Goal: Transaction & Acquisition: Purchase product/service

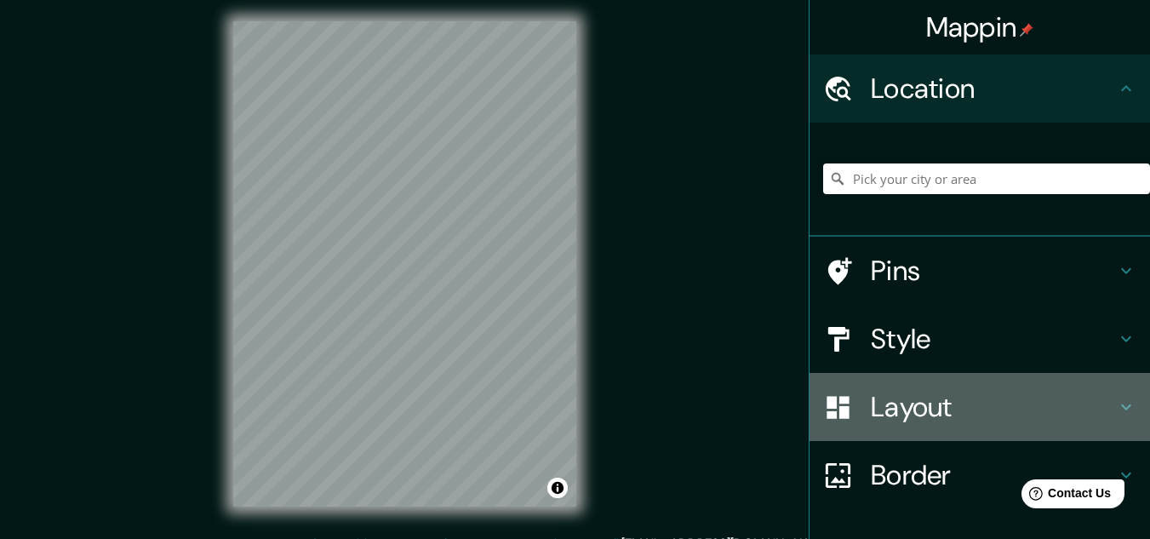
click at [911, 409] on h4 "Layout" at bounding box center [993, 407] width 245 height 34
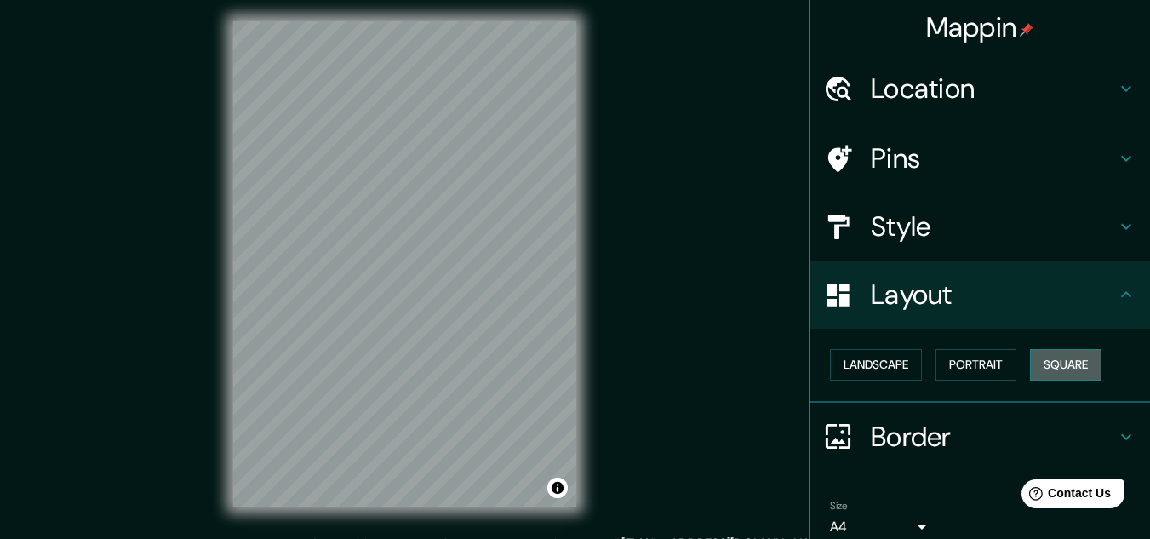
click at [1059, 364] on button "Square" at bounding box center [1066, 365] width 72 height 32
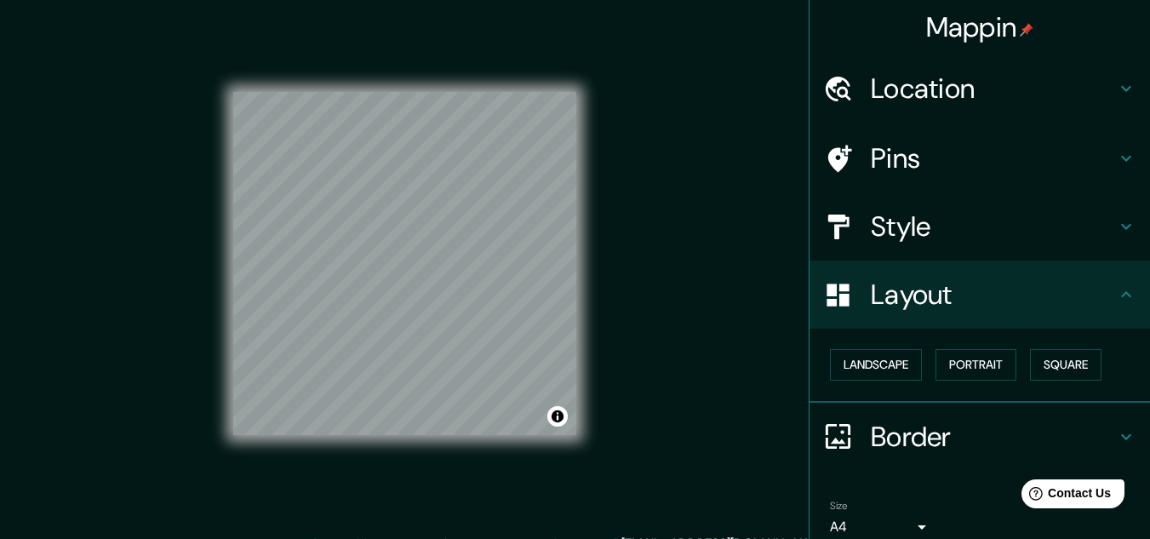
click at [644, 261] on div "Mappin Location Pins Style Layout Landscape Portrait Square Border Choose a bor…" at bounding box center [575, 277] width 1150 height 567
click at [962, 368] on button "Portrait" at bounding box center [976, 365] width 81 height 32
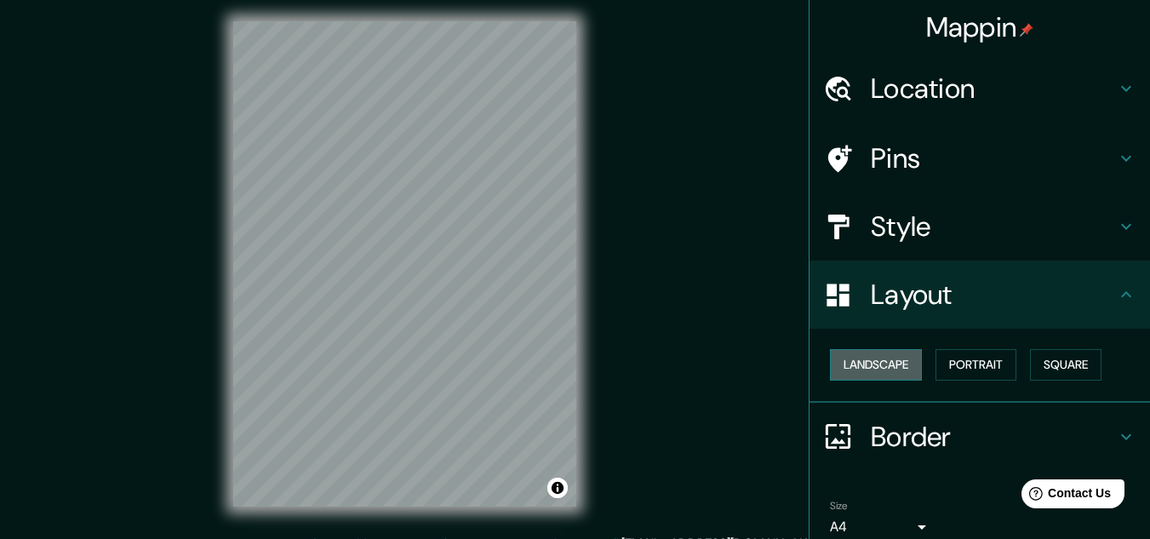
click at [869, 366] on button "Landscape" at bounding box center [876, 365] width 92 height 32
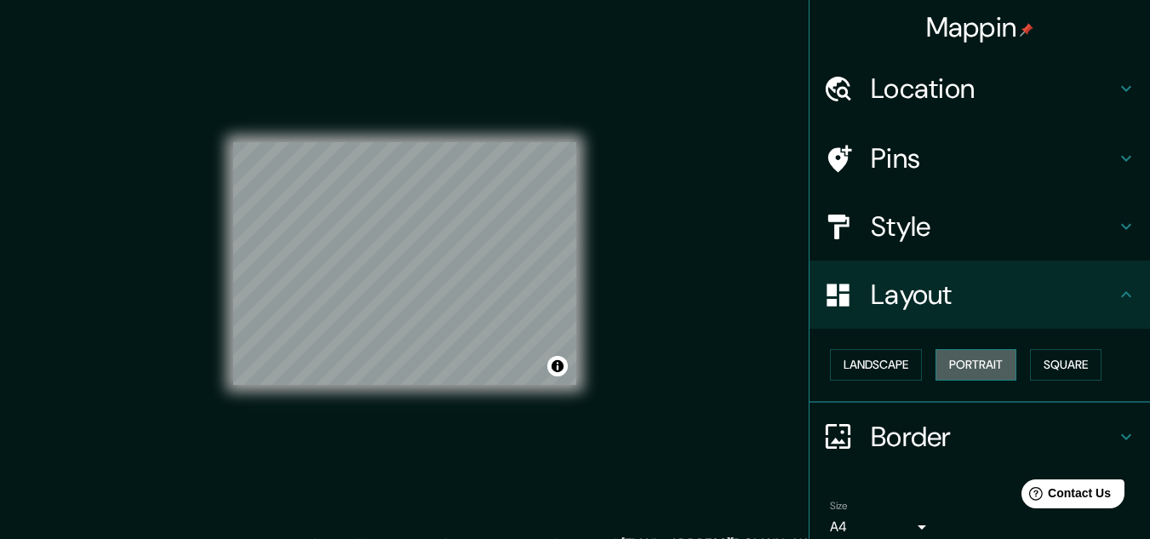
click at [944, 364] on button "Portrait" at bounding box center [976, 365] width 81 height 32
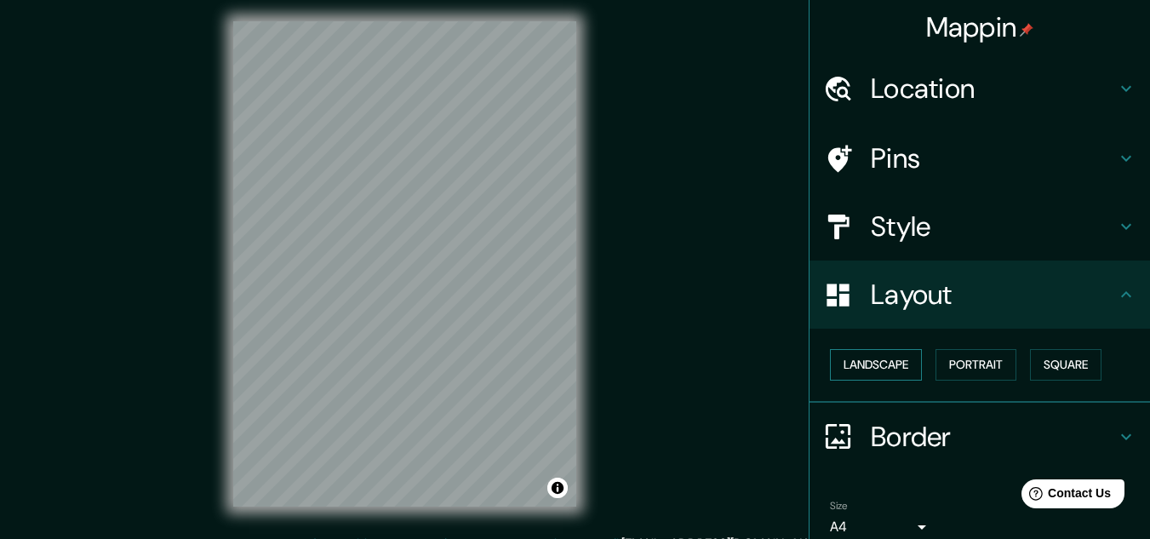
click at [851, 359] on button "Landscape" at bounding box center [876, 365] width 92 height 32
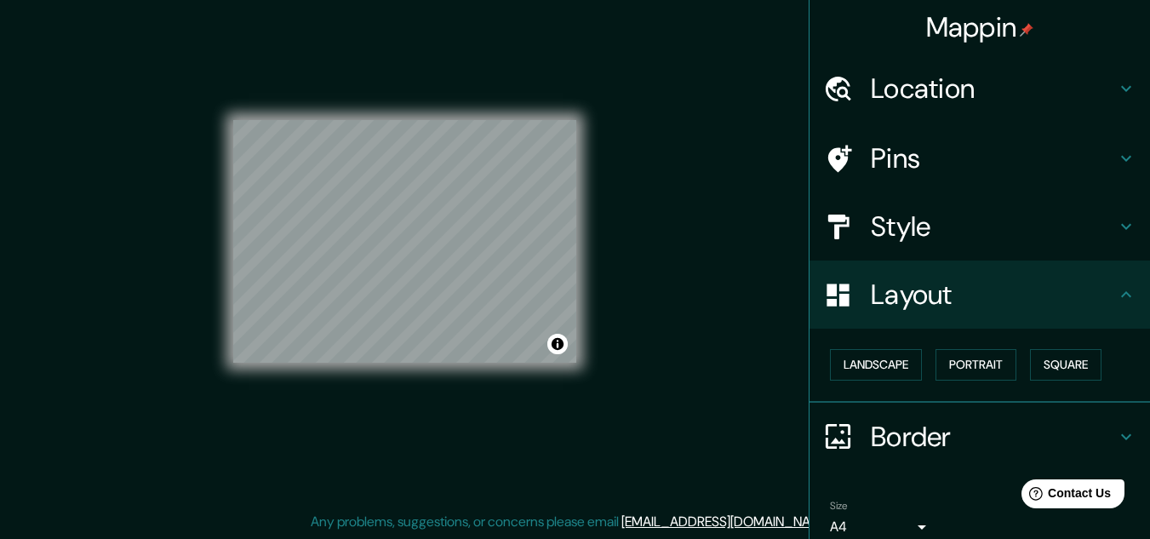
click at [942, 241] on h4 "Style" at bounding box center [993, 226] width 245 height 34
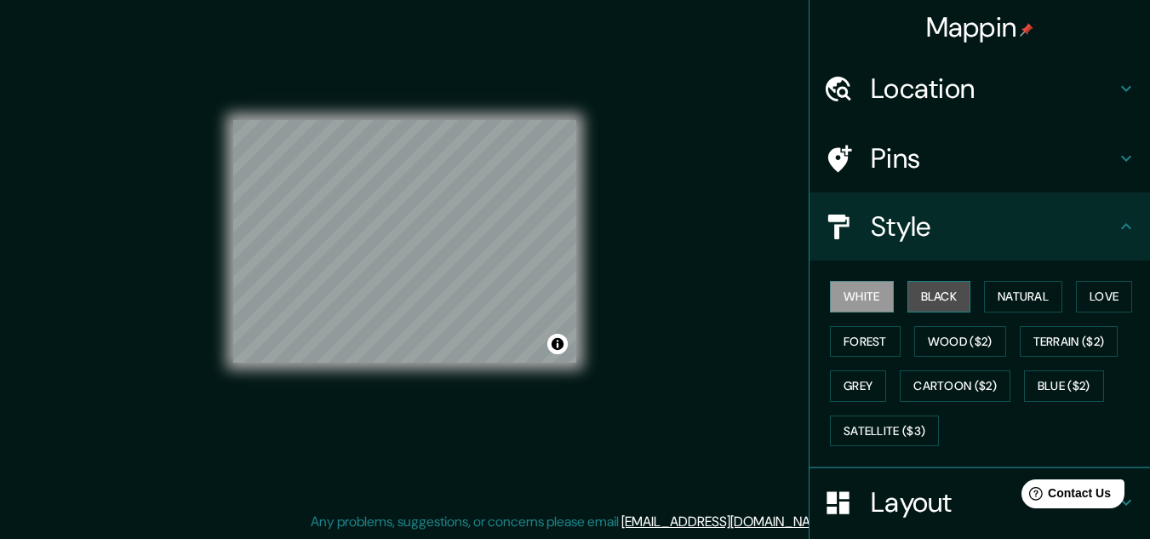
click at [908, 293] on button "Black" at bounding box center [940, 297] width 64 height 32
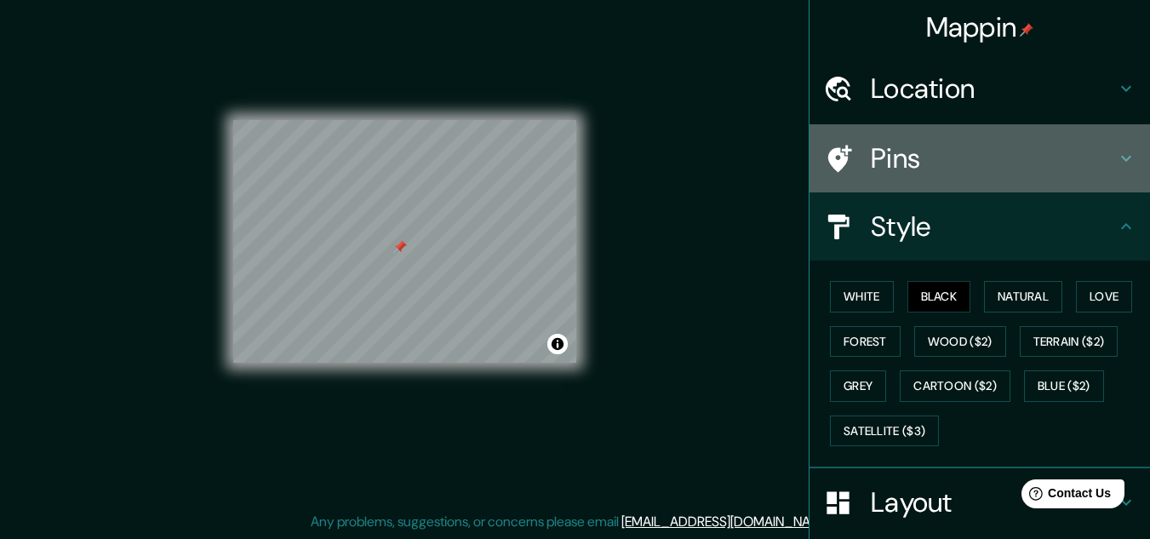
click at [943, 171] on h4 "Pins" at bounding box center [993, 158] width 245 height 34
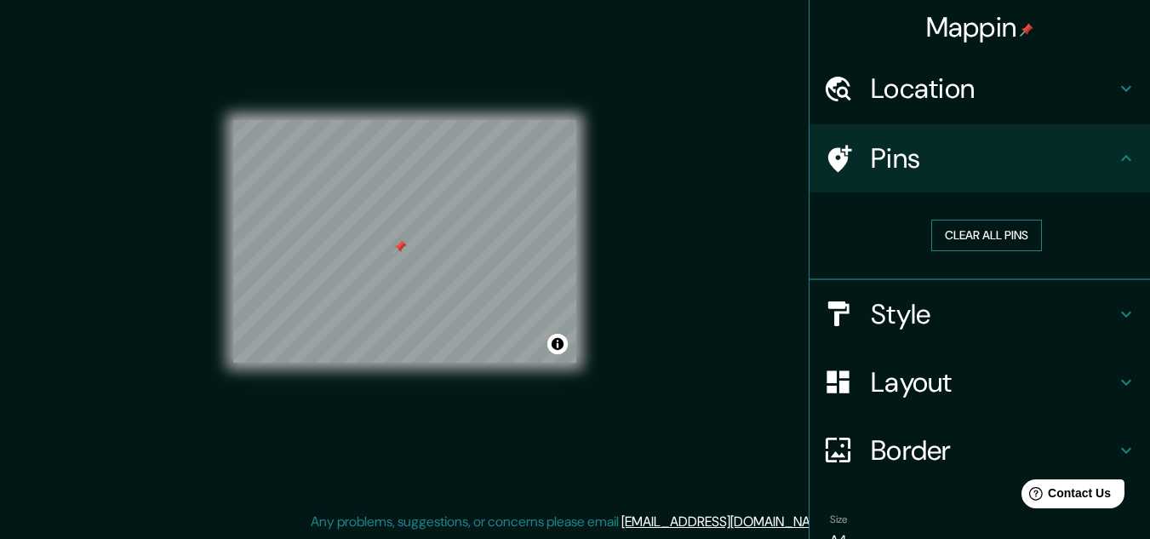
click at [947, 223] on button "Clear all pins" at bounding box center [987, 236] width 111 height 32
click at [663, 209] on div "Mappin Location Pins Clear all pins Style Layout Border Choose a border. Hint :…" at bounding box center [575, 255] width 1150 height 567
drag, startPoint x: 227, startPoint y: 286, endPoint x: 655, endPoint y: 258, distance: 429.3
click at [655, 258] on div "Mappin Location Pins Clear all pins Style Layout Border Choose a border. Hint :…" at bounding box center [575, 255] width 1150 height 567
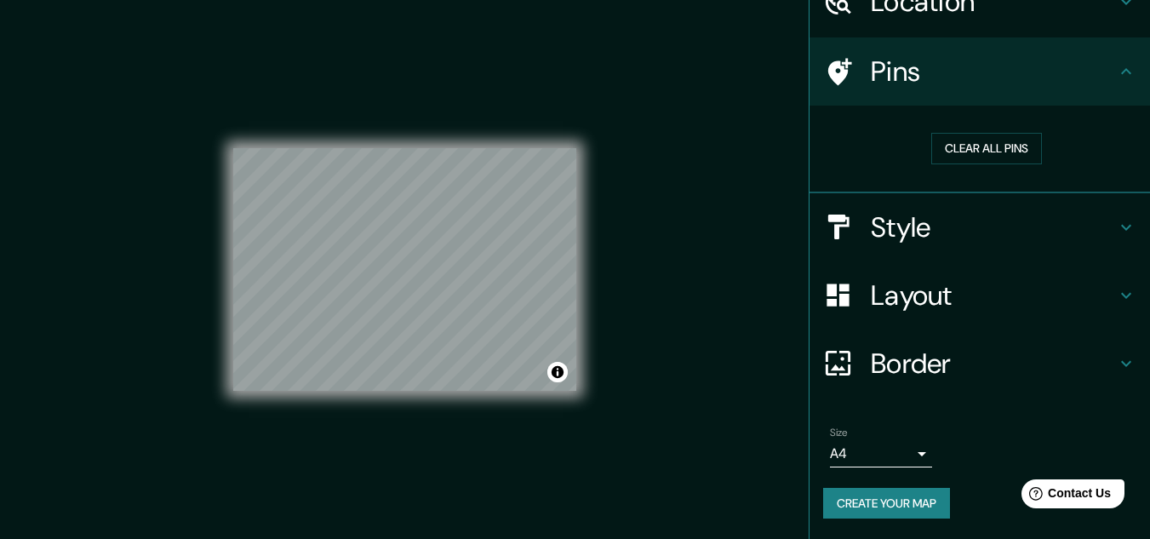
click at [886, 502] on button "Create your map" at bounding box center [886, 504] width 127 height 32
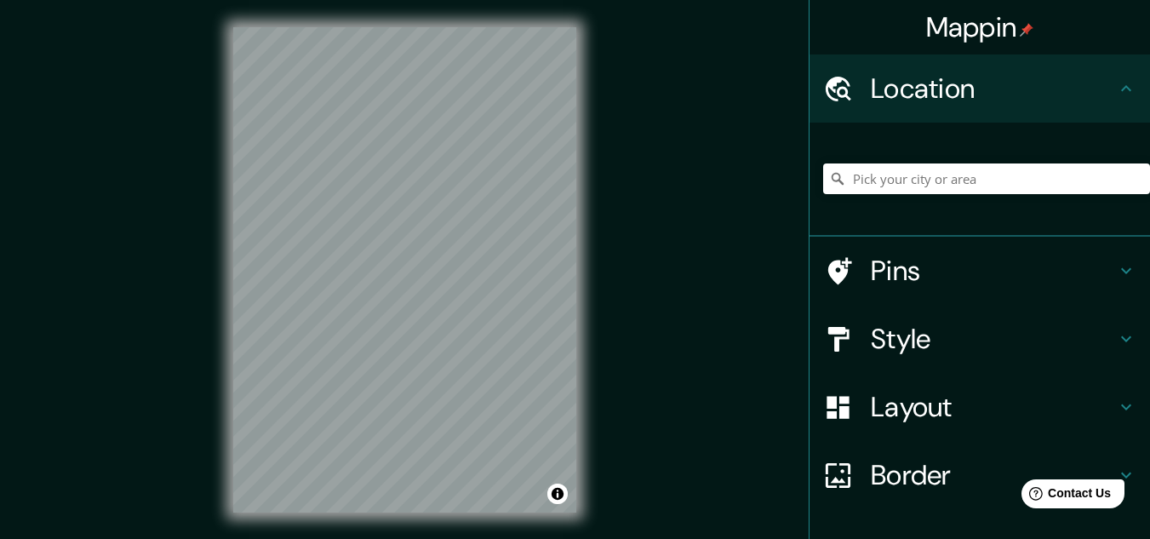
click at [732, 272] on div "Mappin Location Pins Style Layout Border Choose a border. Hint : you can make l…" at bounding box center [575, 283] width 1150 height 567
click at [791, 233] on div "Mappin Location Pins Style Layout Border Choose a border. Hint : you can make l…" at bounding box center [575, 283] width 1150 height 567
click at [602, 234] on div "© Mapbox © OpenStreetMap Improve this map" at bounding box center [405, 270] width 398 height 540
click at [1007, 341] on h4 "Style" at bounding box center [993, 339] width 245 height 34
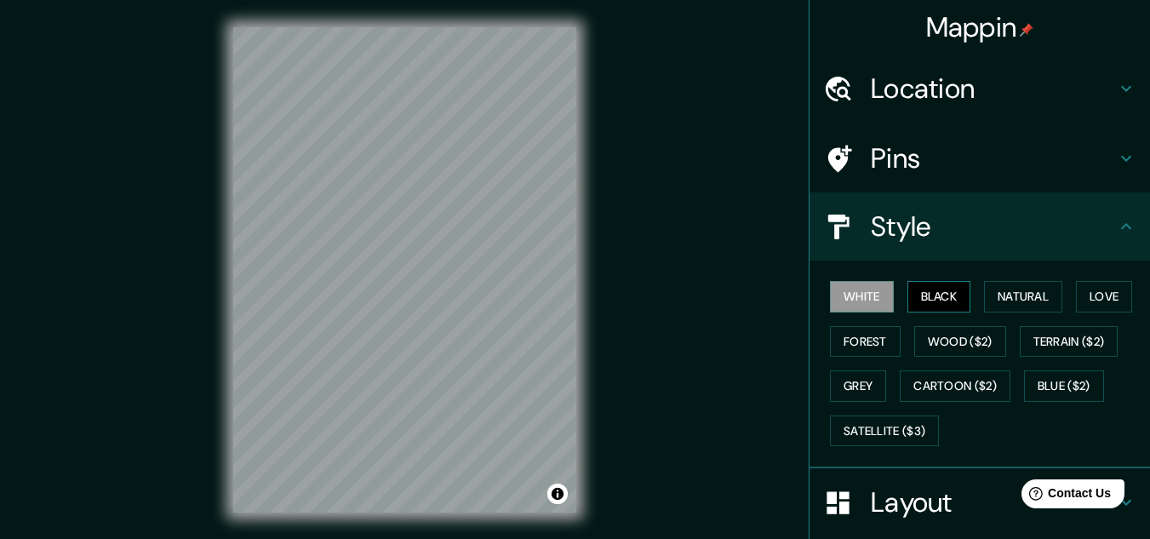
click at [908, 291] on button "Black" at bounding box center [940, 297] width 64 height 32
click at [845, 298] on button "White" at bounding box center [862, 297] width 64 height 32
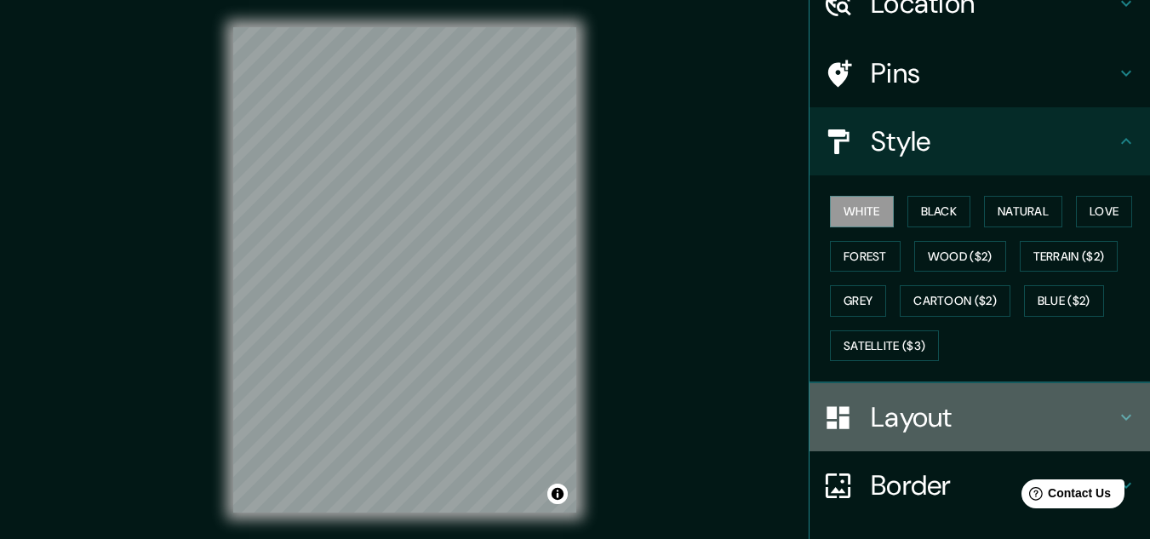
click at [904, 422] on h4 "Layout" at bounding box center [993, 417] width 245 height 34
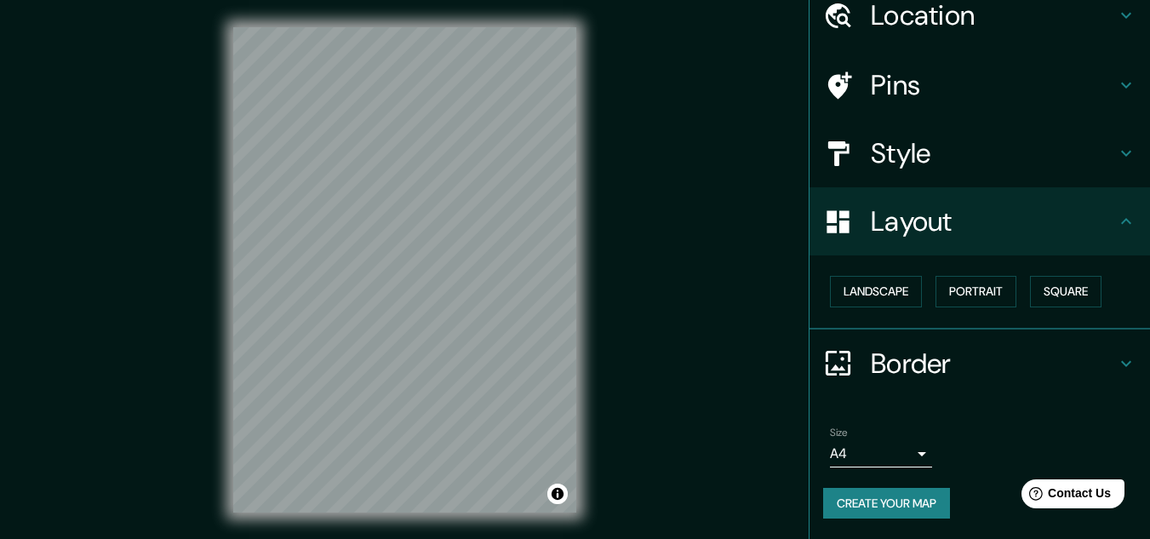
scroll to position [73, 0]
click at [1056, 287] on button "Square" at bounding box center [1066, 292] width 72 height 32
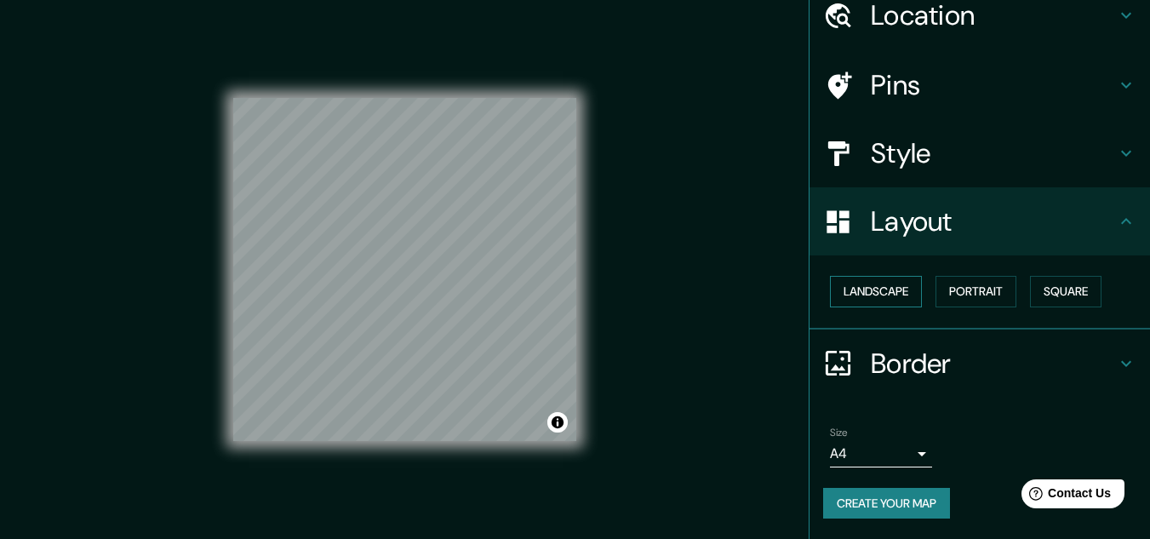
click at [864, 297] on button "Landscape" at bounding box center [876, 292] width 92 height 32
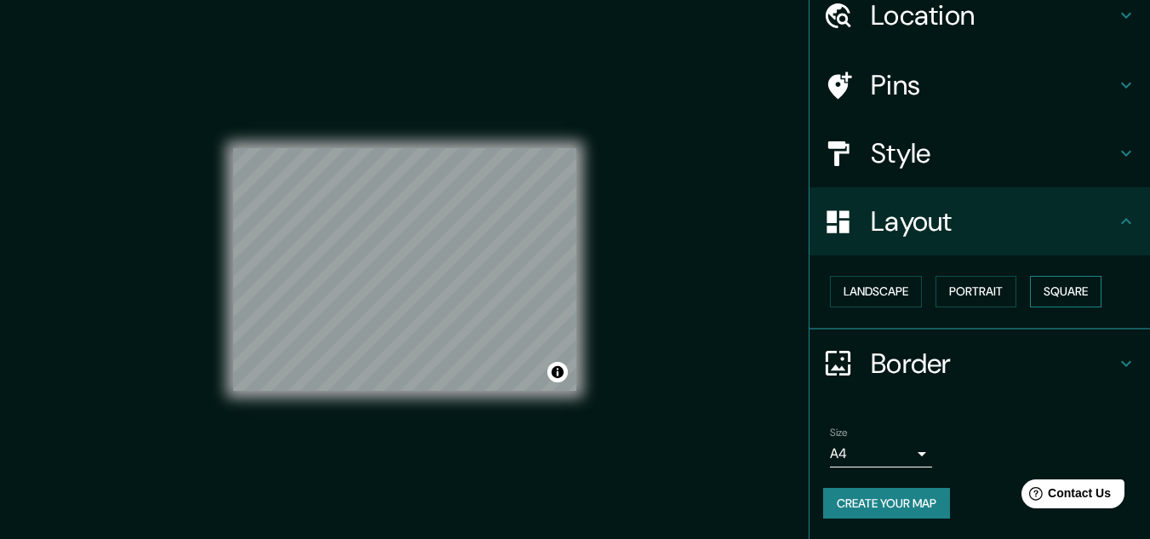
click at [1043, 295] on button "Square" at bounding box center [1066, 292] width 72 height 32
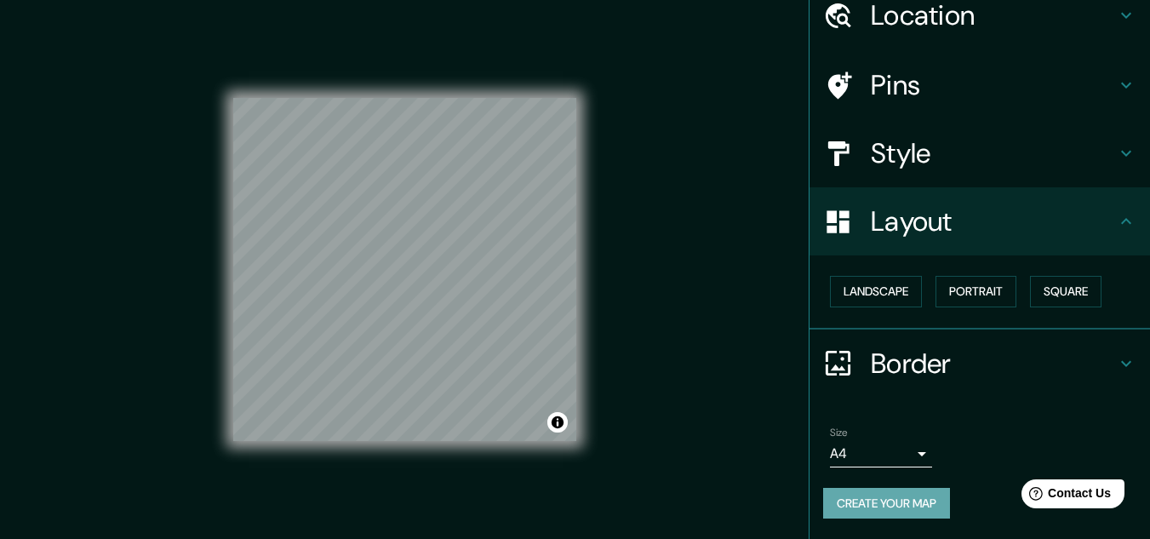
click at [893, 508] on button "Create your map" at bounding box center [886, 504] width 127 height 32
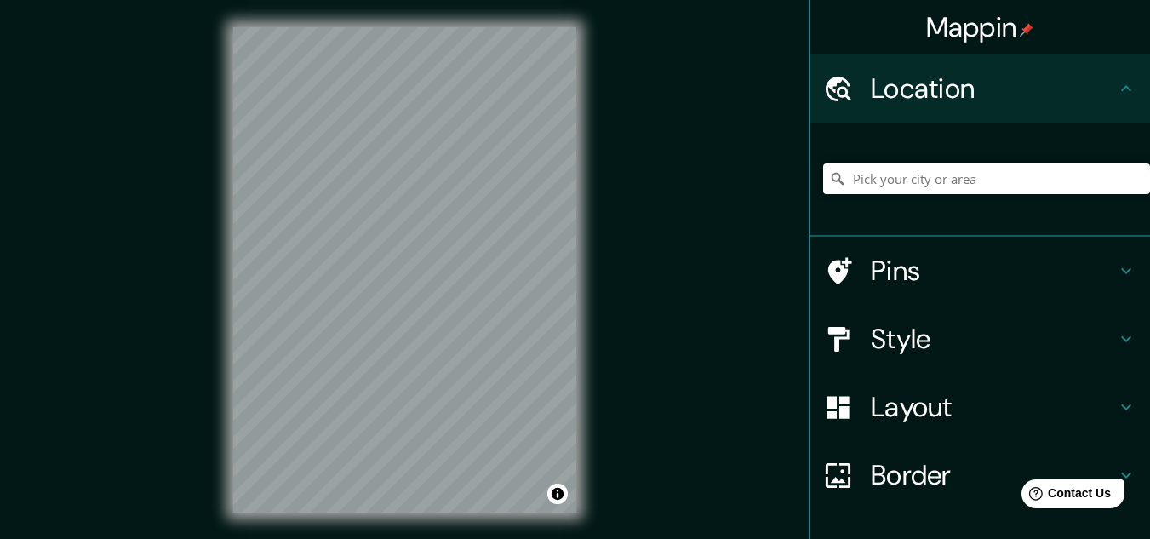
click at [617, 220] on div "Mappin Location Pins Style Layout Border Choose a border. Hint : you can make l…" at bounding box center [575, 283] width 1150 height 567
click at [694, 209] on div "Mappin Location Pins Style Layout Border Choose a border. Hint : you can make l…" at bounding box center [575, 283] width 1150 height 567
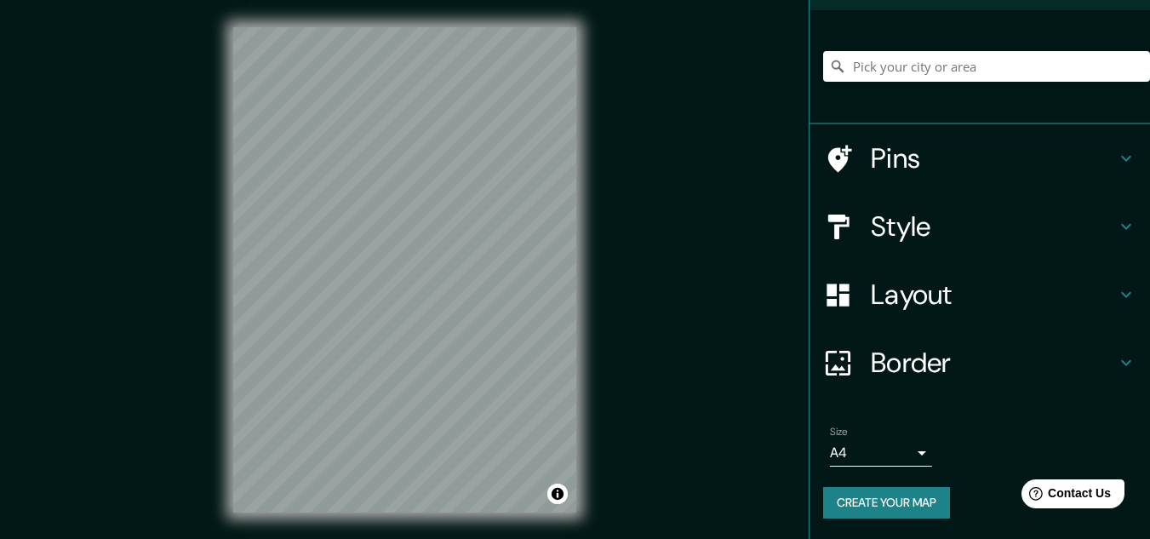
scroll to position [28, 0]
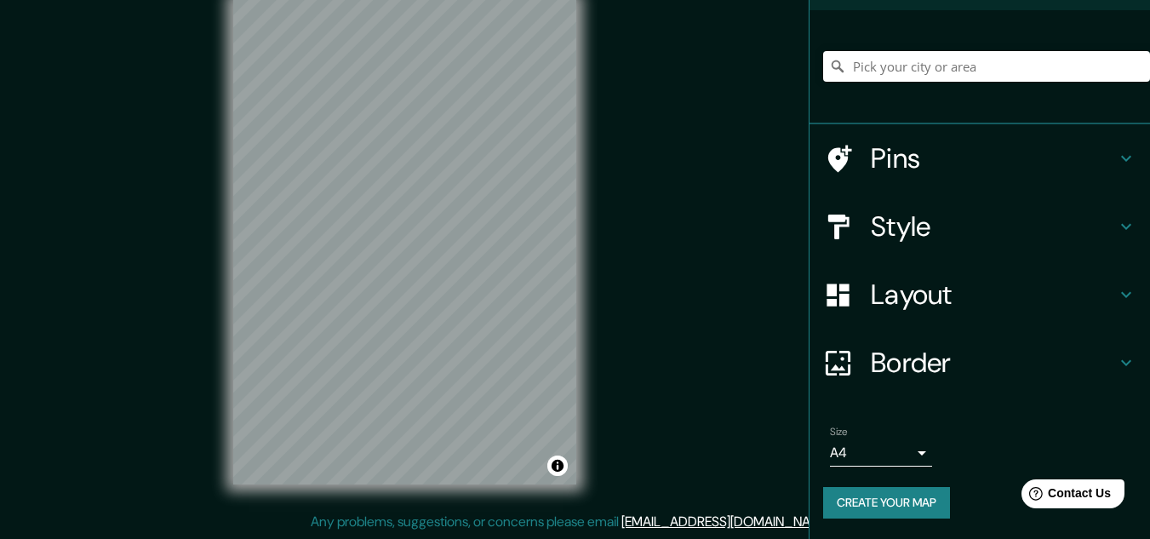
click at [868, 502] on button "Create your map" at bounding box center [886, 503] width 127 height 32
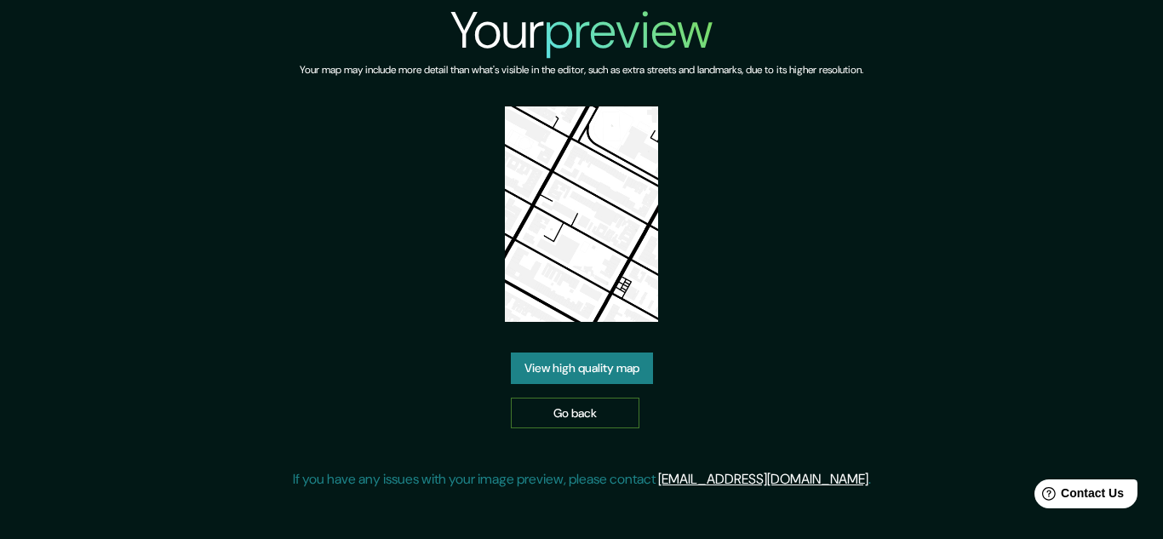
click at [537, 404] on link "Go back" at bounding box center [575, 414] width 129 height 32
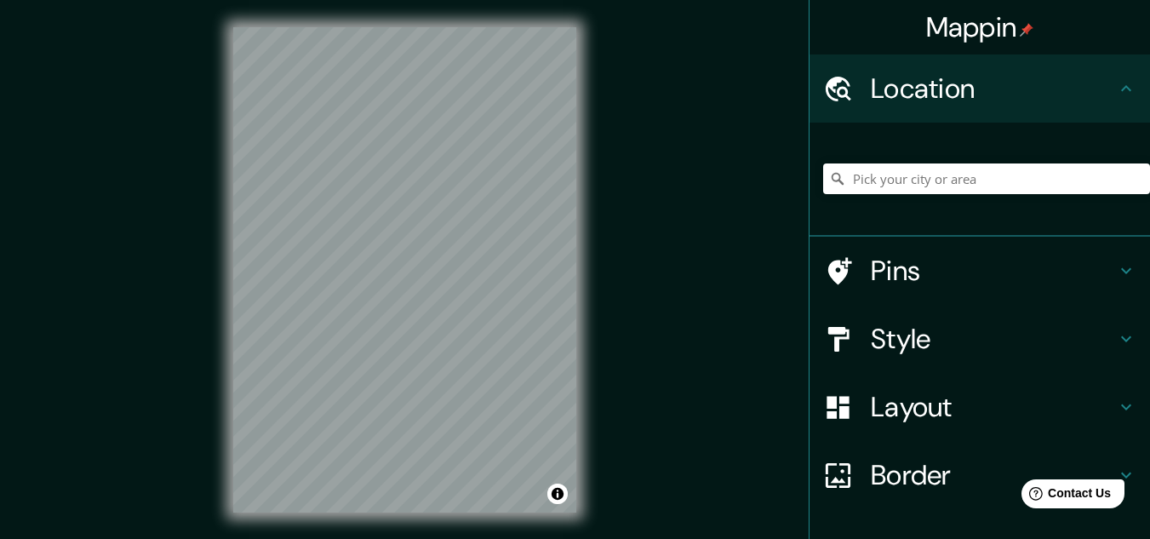
click at [918, 295] on div "Mappin Location Pins Style Layout Border Choose a border. Hint : you can make l…" at bounding box center [575, 283] width 1150 height 567
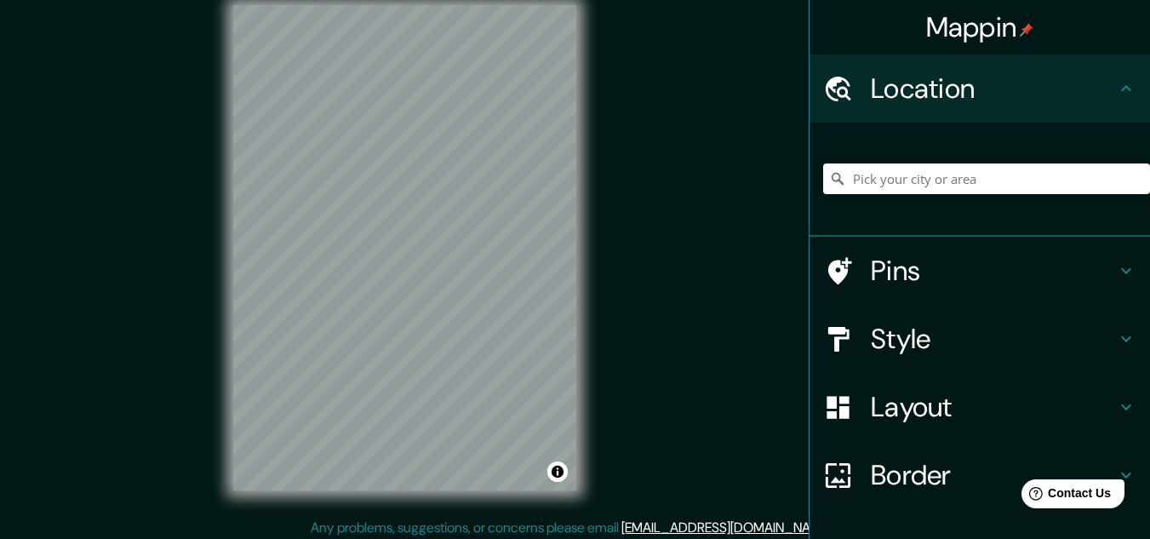
scroll to position [28, 0]
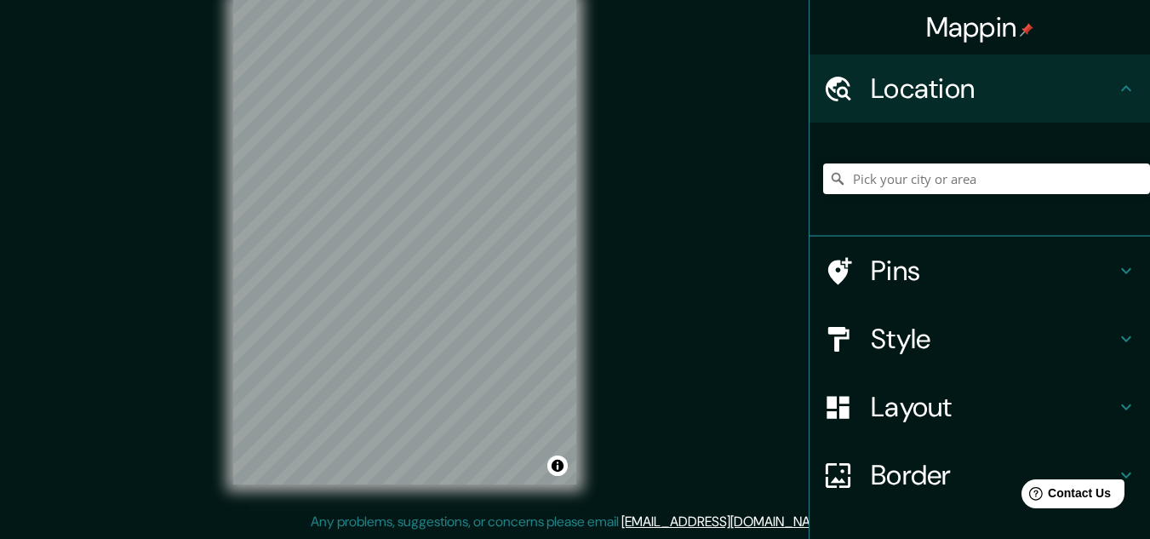
click at [718, 239] on div "Mappin Location Pins Style Layout Border Choose a border. Hint : you can make l…" at bounding box center [575, 255] width 1150 height 567
click at [247, 267] on div "© Mapbox © OpenStreetMap Improve this map" at bounding box center [405, 242] width 398 height 540
drag, startPoint x: 577, startPoint y: 261, endPoint x: 170, endPoint y: 289, distance: 408.0
click at [158, 286] on div "Mappin Location Pins Style Layout Border Choose a border. Hint : you can make l…" at bounding box center [575, 255] width 1150 height 567
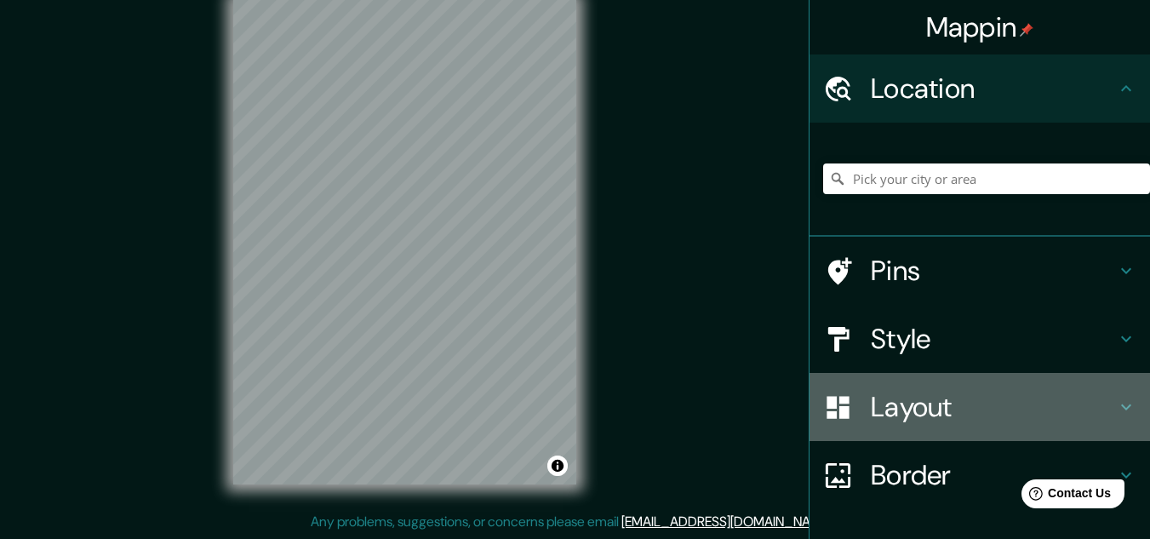
click at [909, 414] on h4 "Layout" at bounding box center [993, 407] width 245 height 34
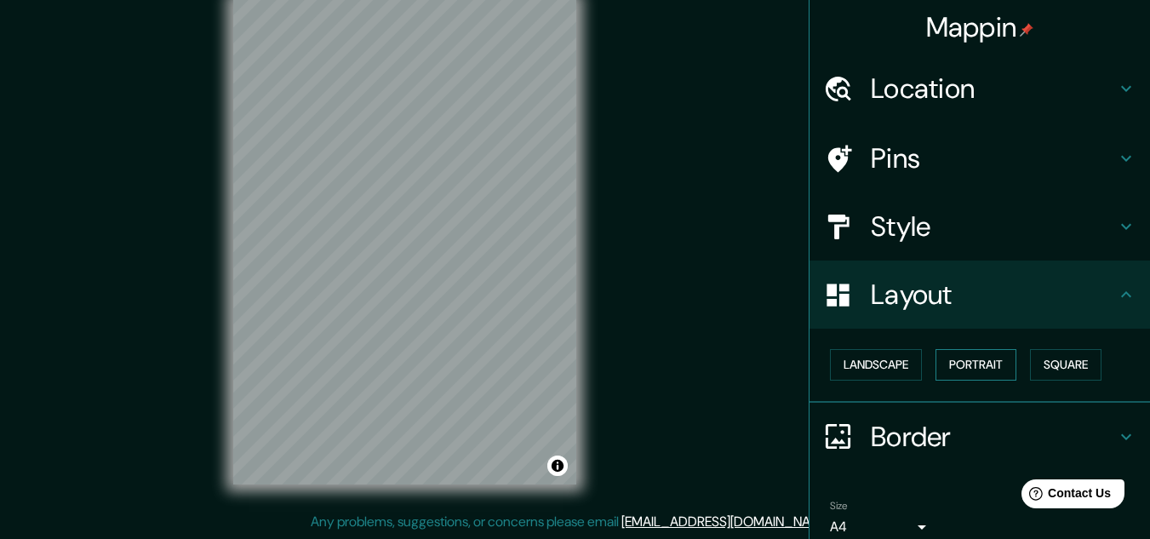
click at [986, 362] on button "Portrait" at bounding box center [976, 365] width 81 height 32
click at [891, 366] on button "Landscape" at bounding box center [876, 365] width 92 height 32
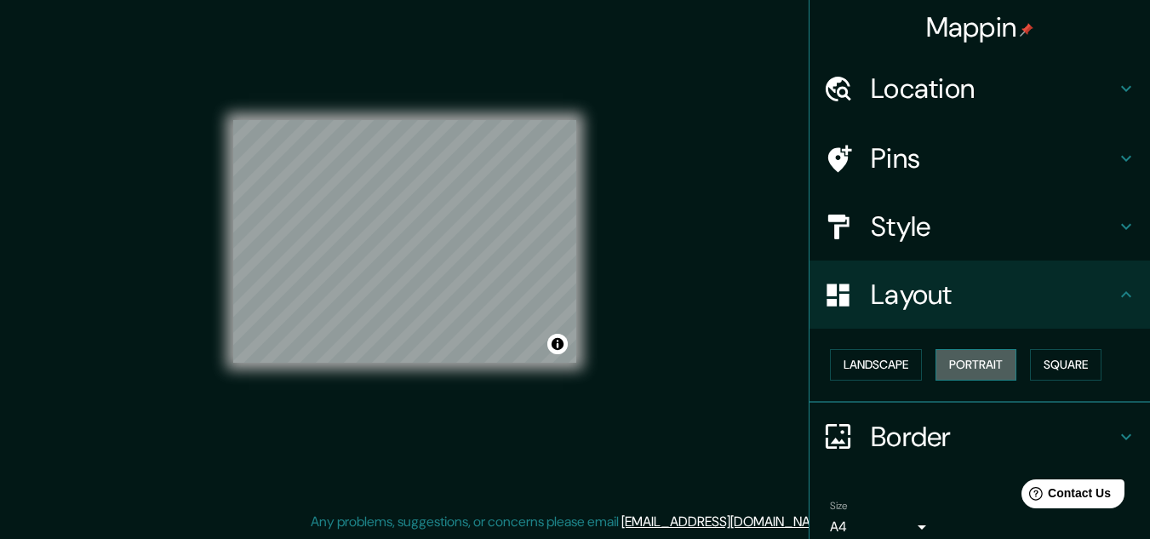
drag, startPoint x: 953, startPoint y: 365, endPoint x: 963, endPoint y: 365, distance: 10.2
click at [953, 365] on button "Portrait" at bounding box center [976, 365] width 81 height 32
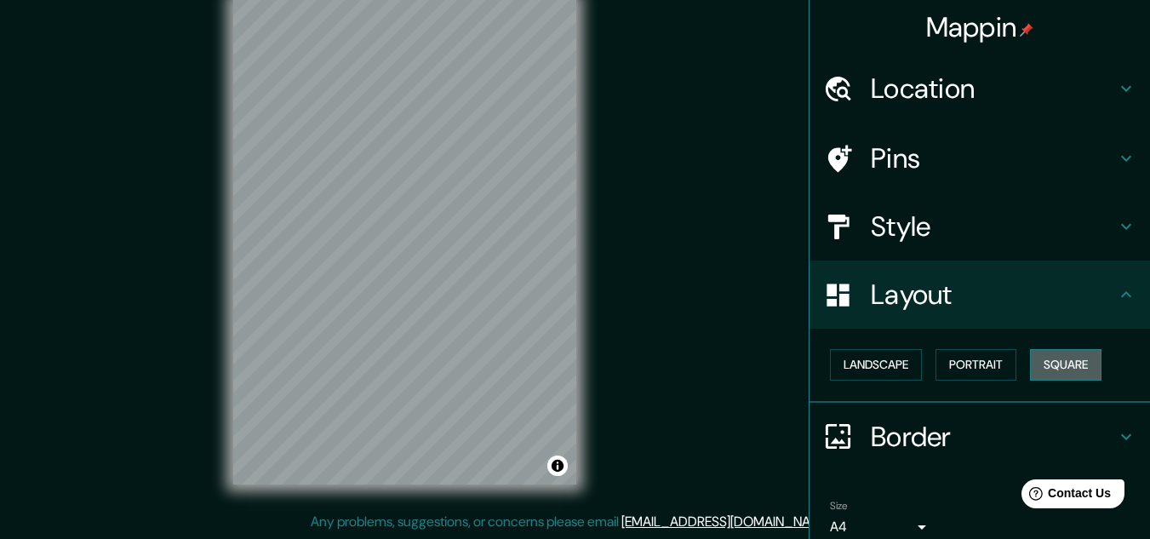
click at [1076, 368] on button "Square" at bounding box center [1066, 365] width 72 height 32
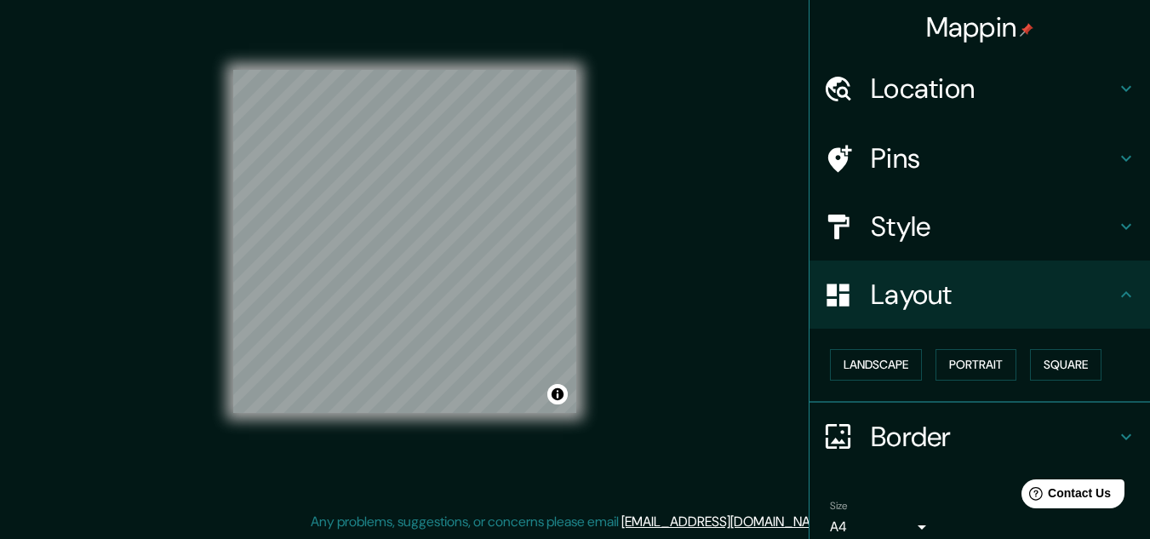
drag, startPoint x: 1143, startPoint y: 347, endPoint x: 1155, endPoint y: 427, distance: 80.1
click at [1150, 427] on html "Mappin Location Pins Style Layout Landscape Portrait Square Border Choose a bor…" at bounding box center [575, 241] width 1150 height 539
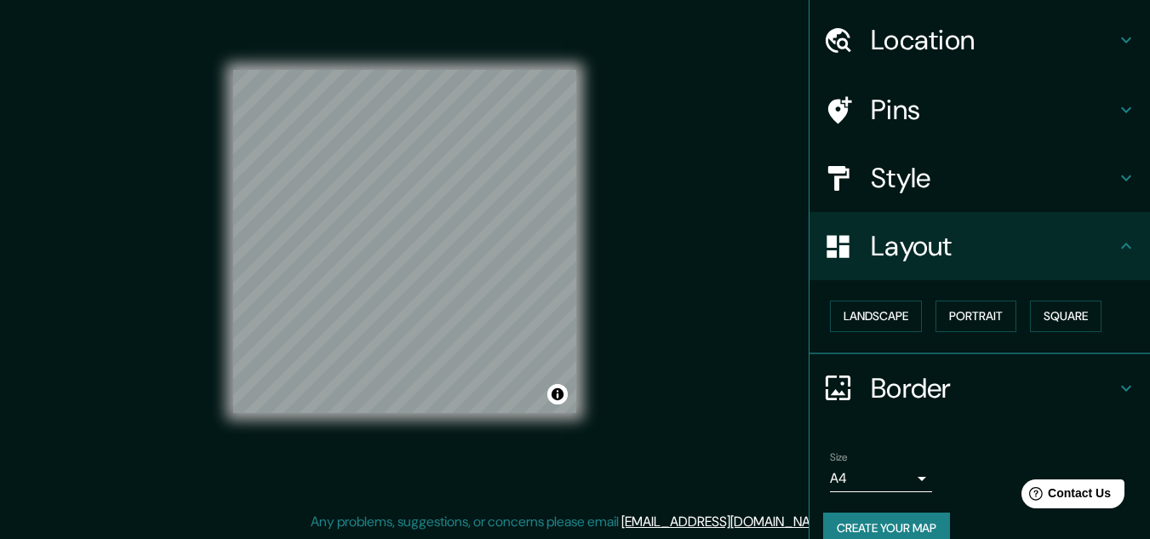
scroll to position [73, 0]
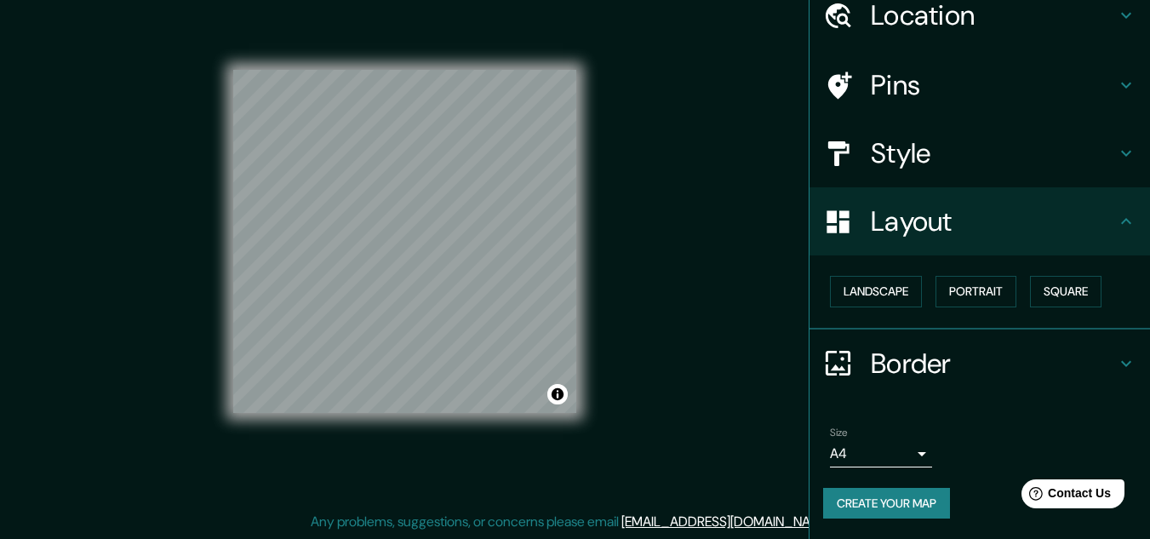
click at [902, 513] on button "Create your map" at bounding box center [886, 504] width 127 height 32
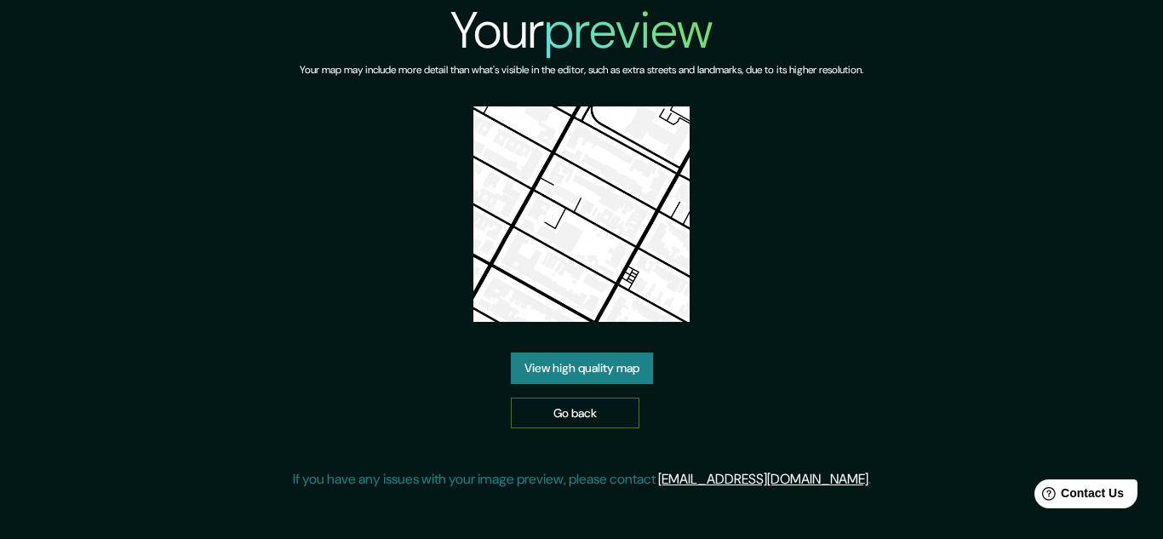
click at [556, 411] on link "Go back" at bounding box center [575, 414] width 129 height 32
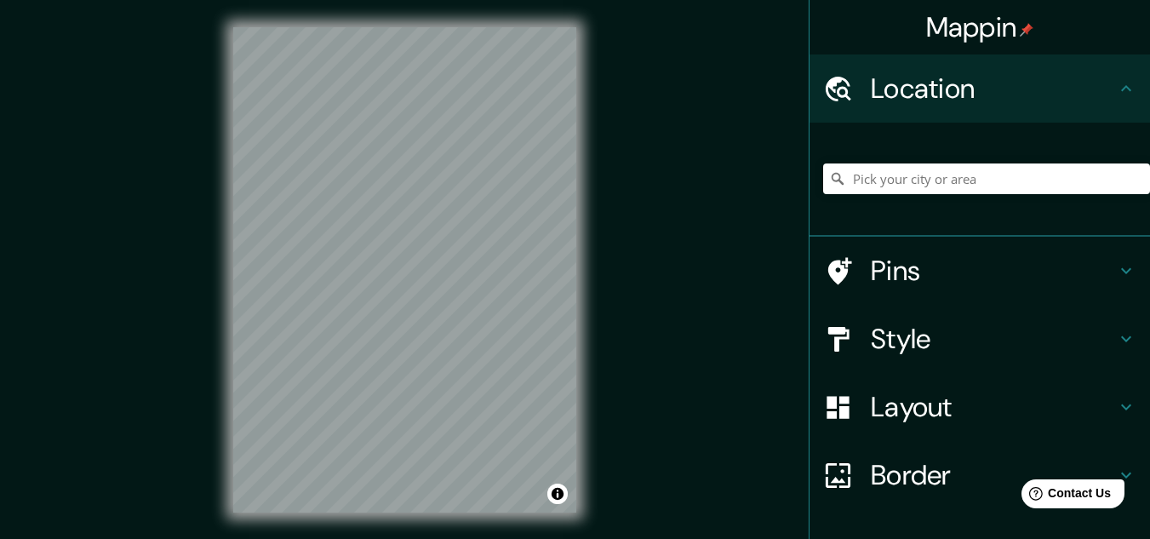
click at [963, 348] on h4 "Style" at bounding box center [993, 339] width 245 height 34
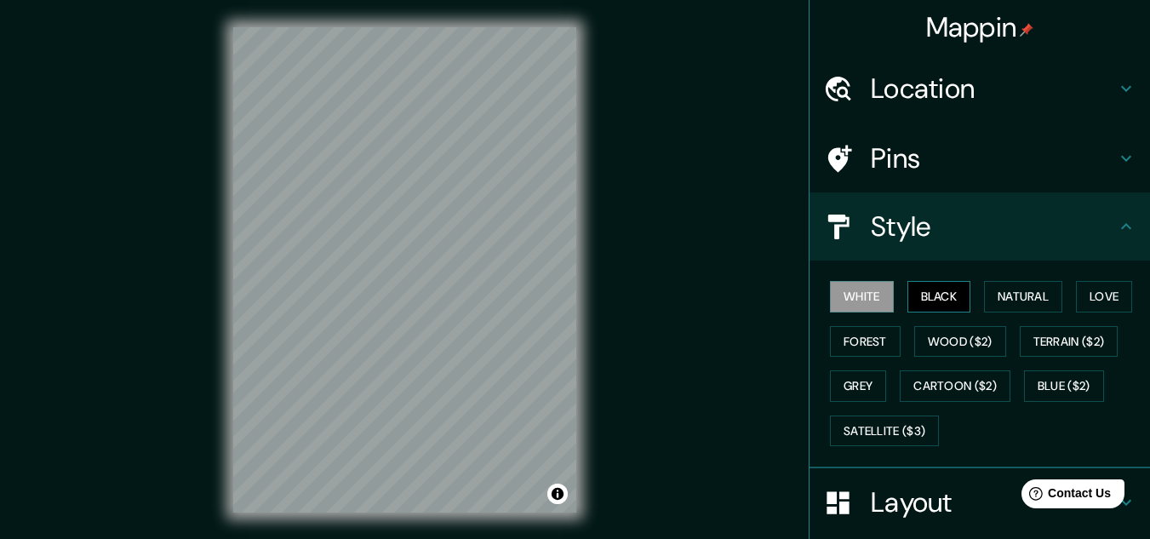
click at [934, 295] on button "Black" at bounding box center [940, 297] width 64 height 32
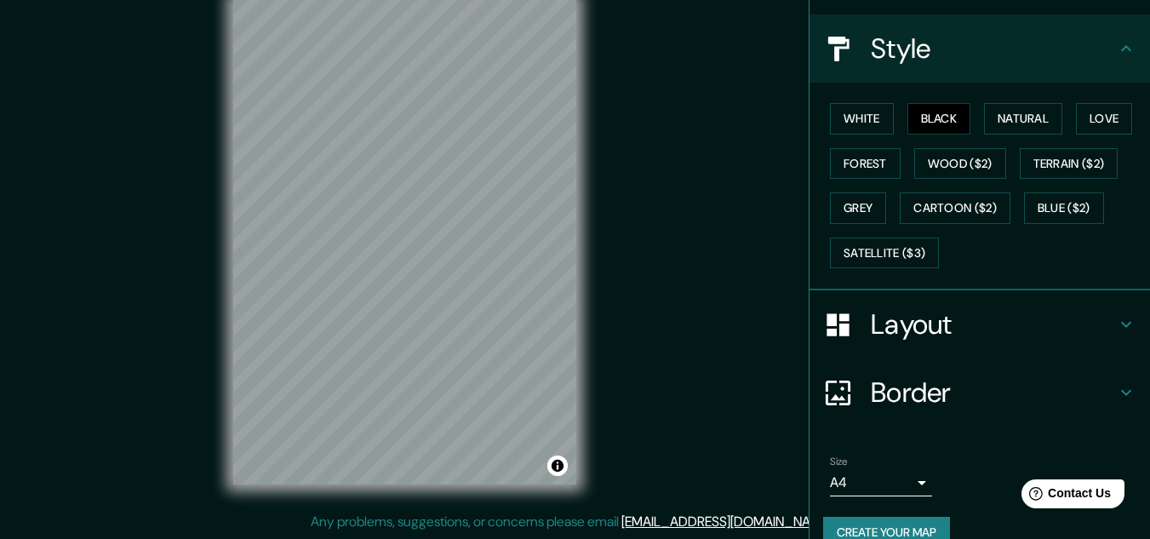
drag, startPoint x: 1144, startPoint y: 347, endPoint x: 74, endPoint y: 16, distance: 1119.7
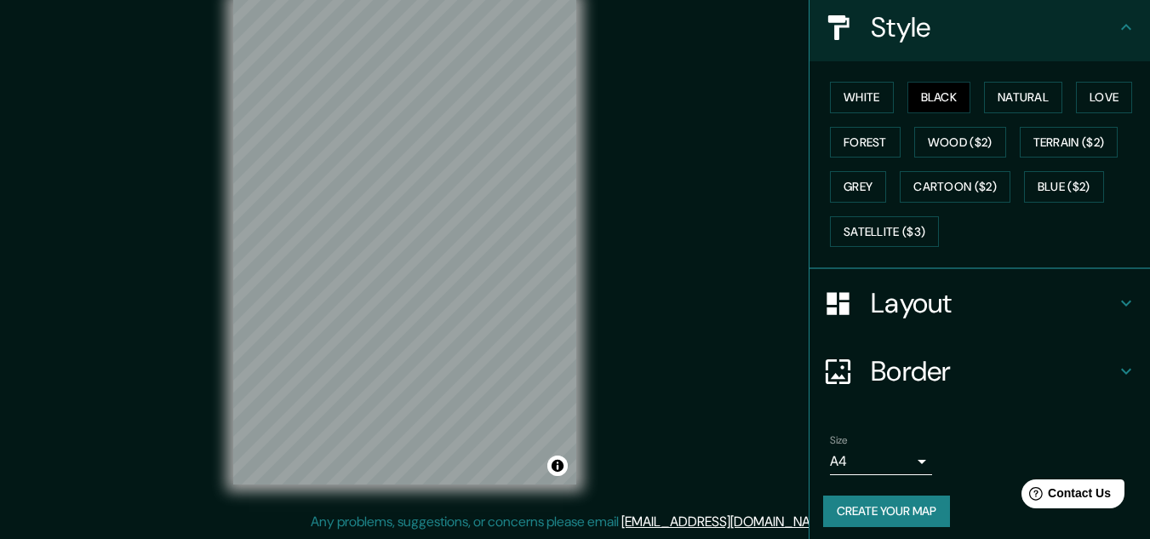
click at [913, 514] on button "Create your map" at bounding box center [886, 512] width 127 height 32
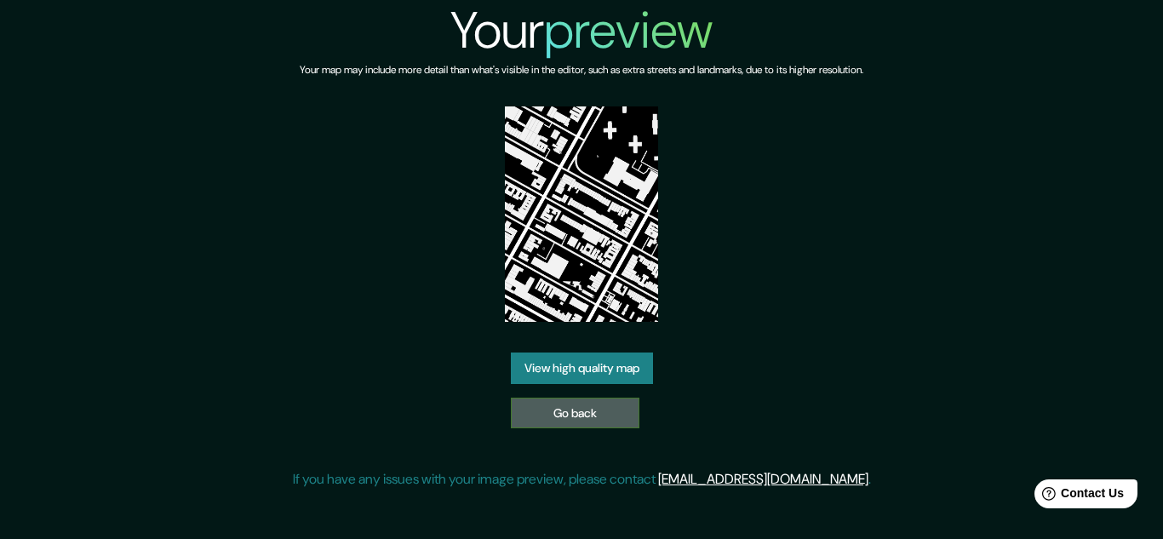
click at [591, 410] on link "Go back" at bounding box center [575, 414] width 129 height 32
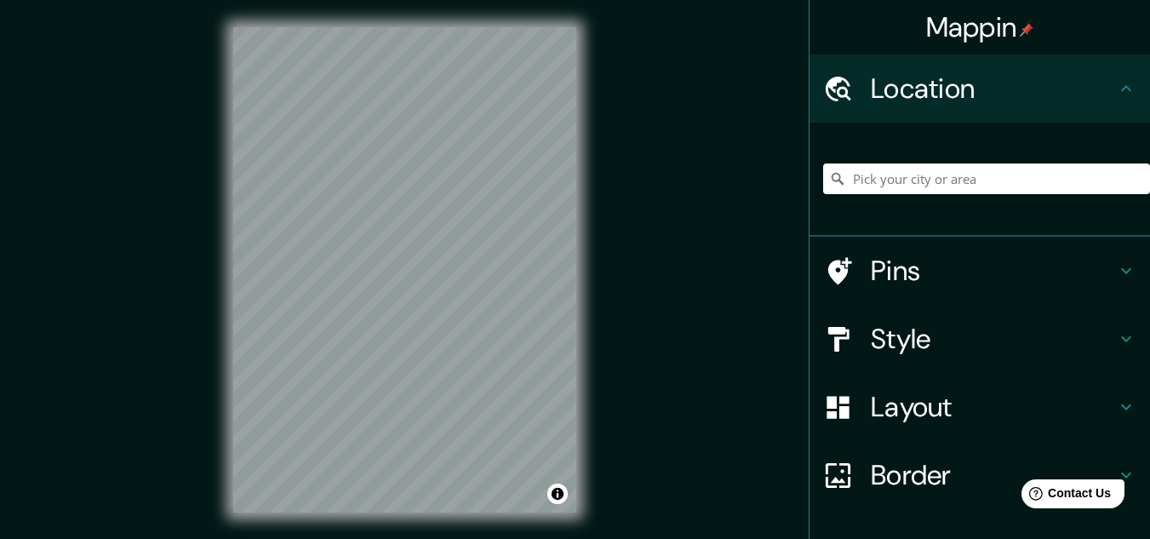
click at [931, 353] on h4 "Style" at bounding box center [993, 339] width 245 height 34
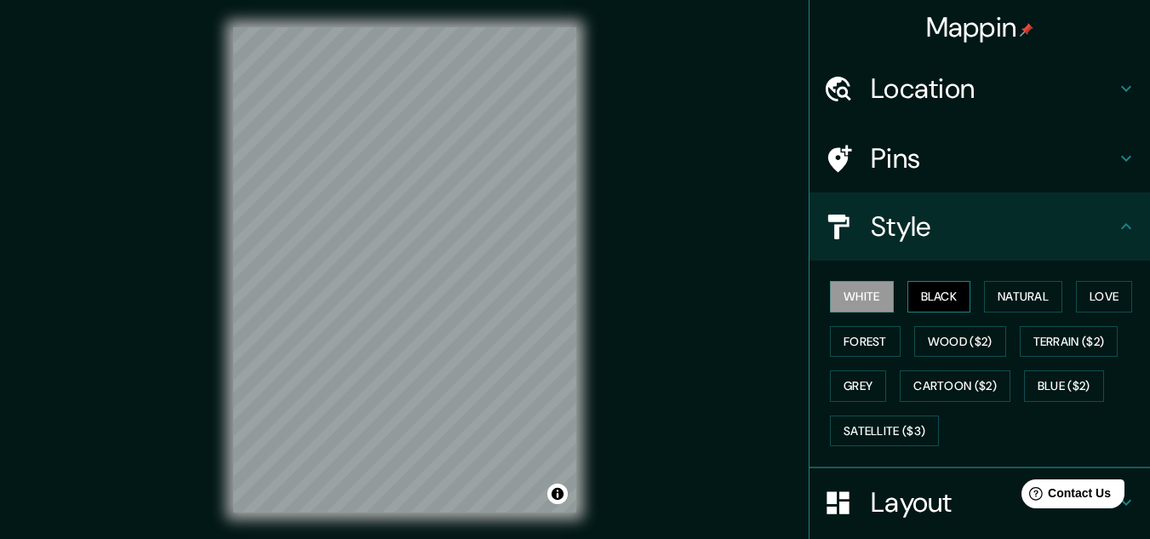
click at [916, 290] on button "Black" at bounding box center [940, 297] width 64 height 32
click at [920, 499] on h4 "Layout" at bounding box center [993, 502] width 245 height 34
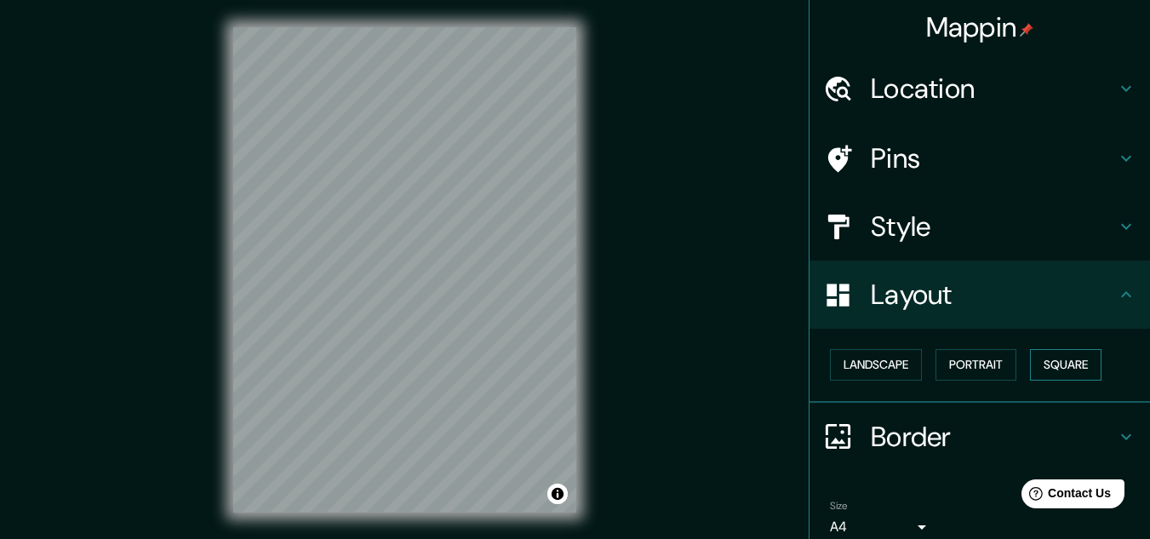
click at [1058, 368] on button "Square" at bounding box center [1066, 365] width 72 height 32
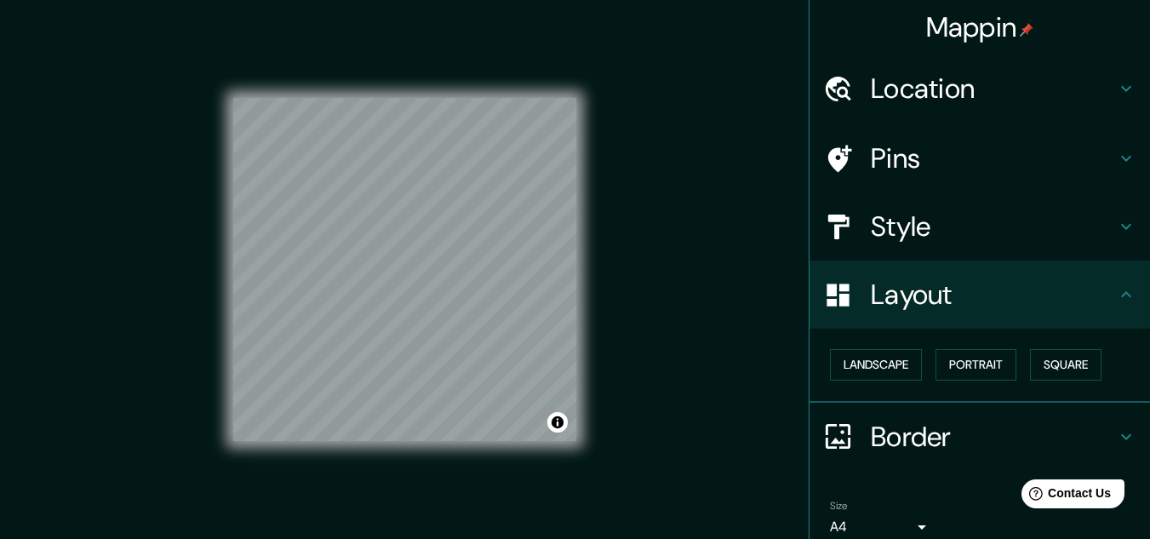
click at [603, 289] on div "© Mapbox © OpenStreetMap Improve this map" at bounding box center [405, 270] width 398 height 540
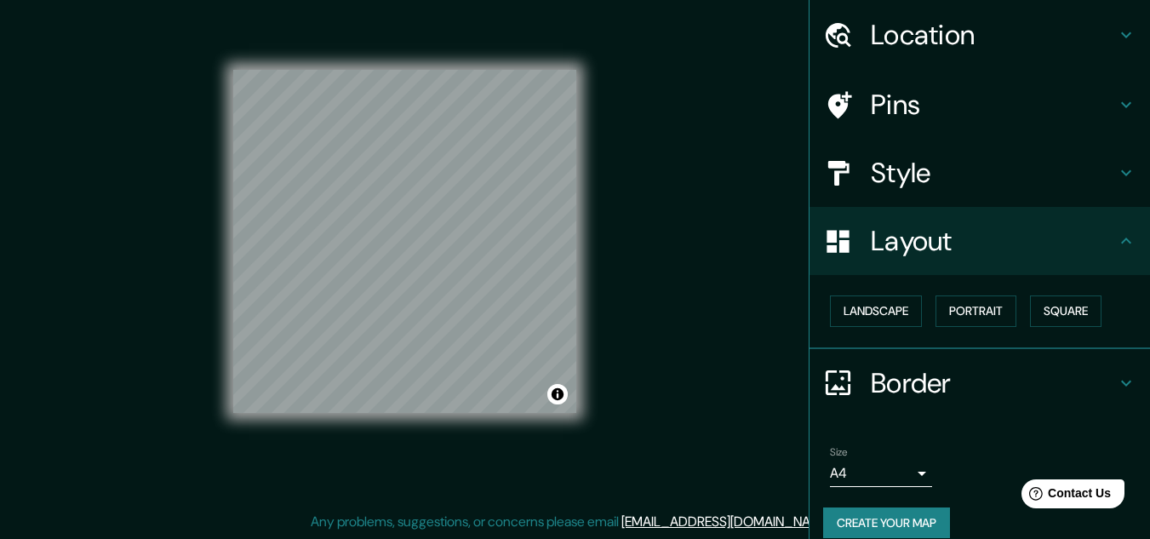
scroll to position [73, 0]
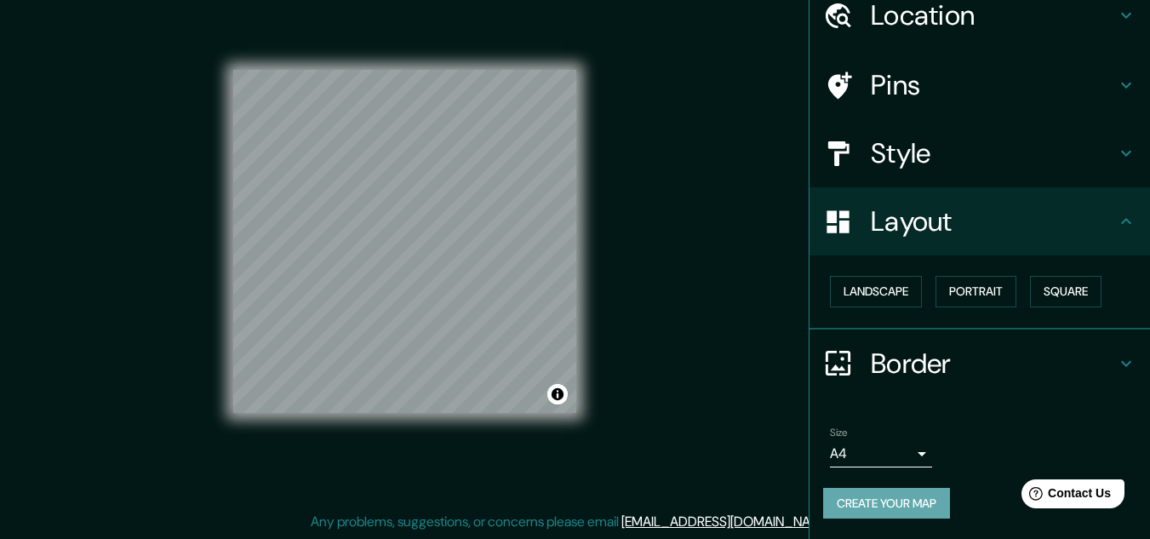
click at [901, 508] on button "Create your map" at bounding box center [886, 504] width 127 height 32
